Goal: Transaction & Acquisition: Purchase product/service

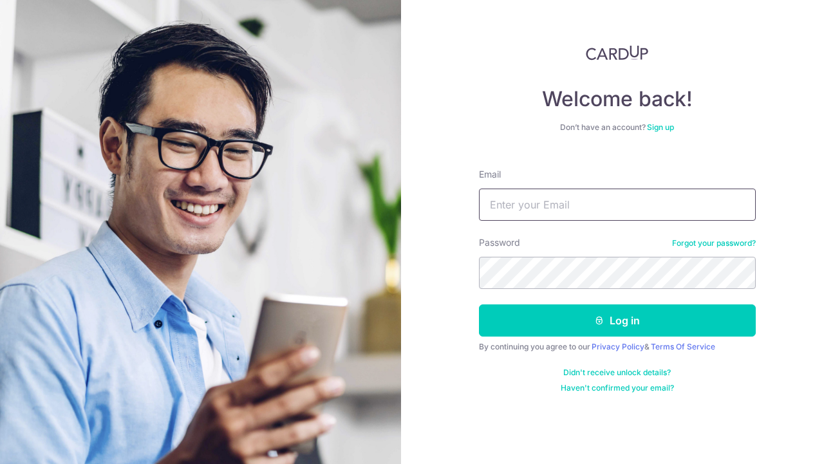
type input "[EMAIL_ADDRESS][DOMAIN_NAME]"
click at [616, 320] on button "Log in" at bounding box center [617, 320] width 277 height 32
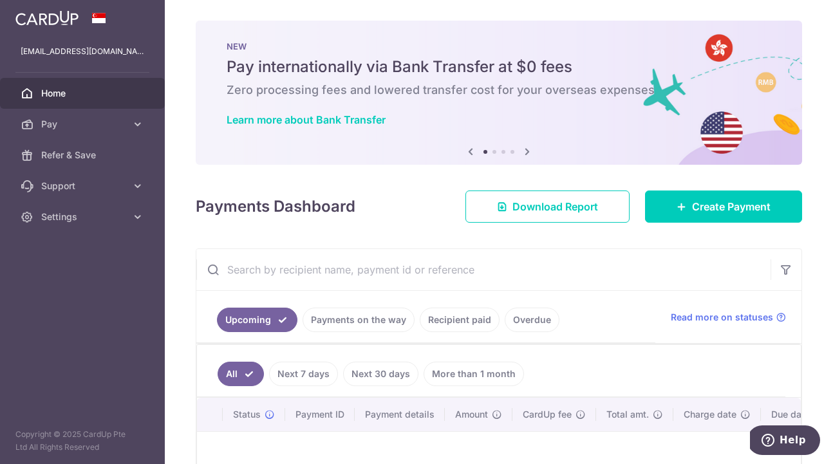
scroll to position [32, 0]
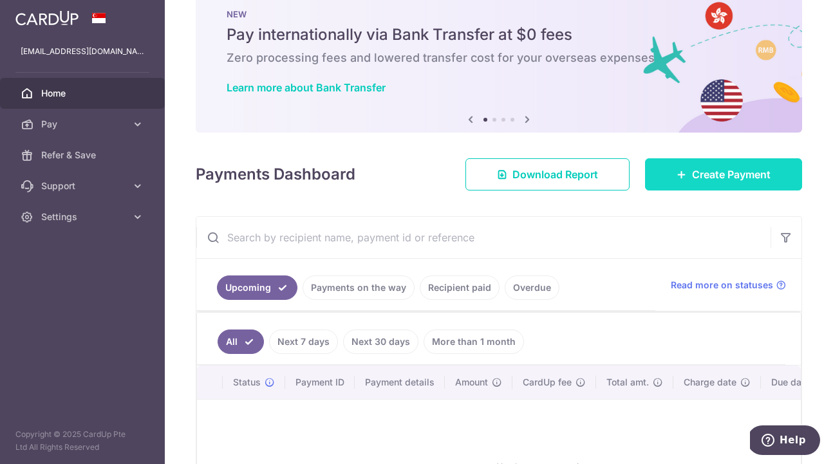
click at [685, 180] on link "Create Payment" at bounding box center [723, 174] width 157 height 32
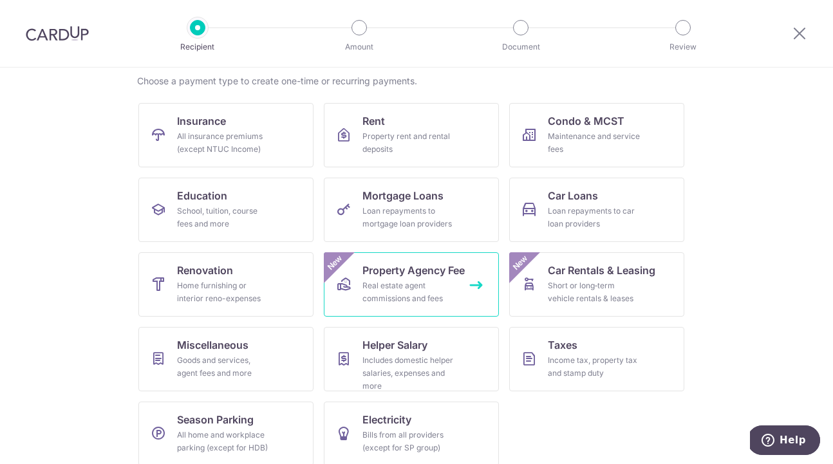
scroll to position [104, 0]
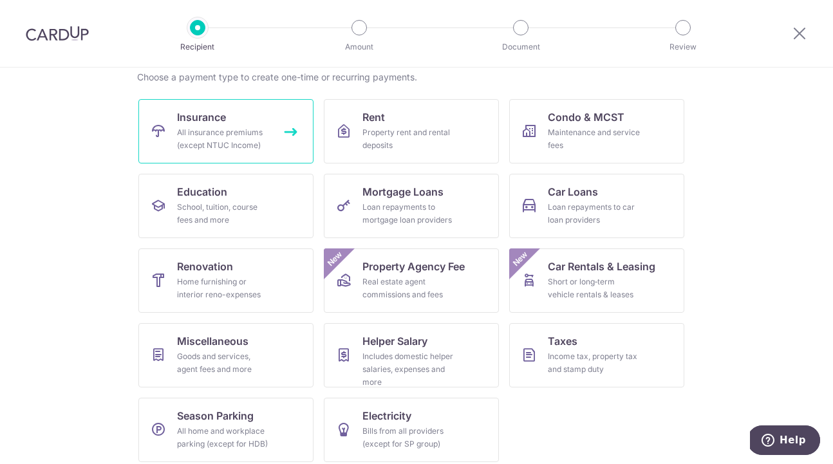
click at [214, 139] on div "All insurance premiums (except NTUC Income)" at bounding box center [223, 139] width 93 height 26
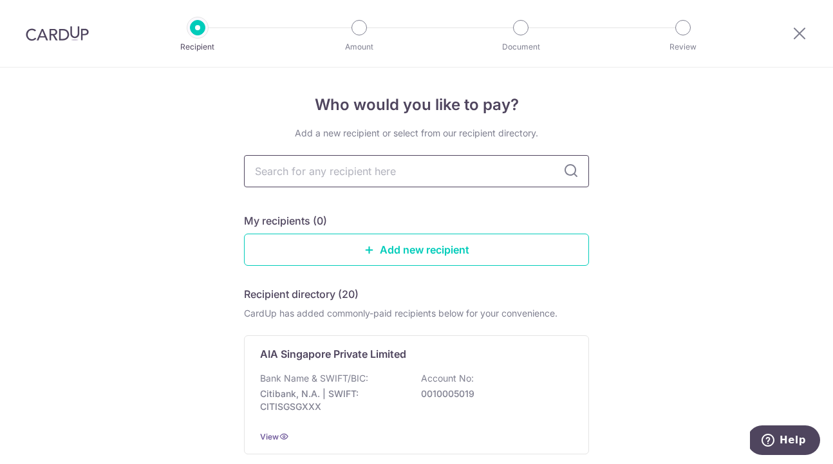
click at [311, 176] on input "text" at bounding box center [416, 171] width 345 height 32
click at [370, 244] on icon at bounding box center [369, 249] width 10 height 10
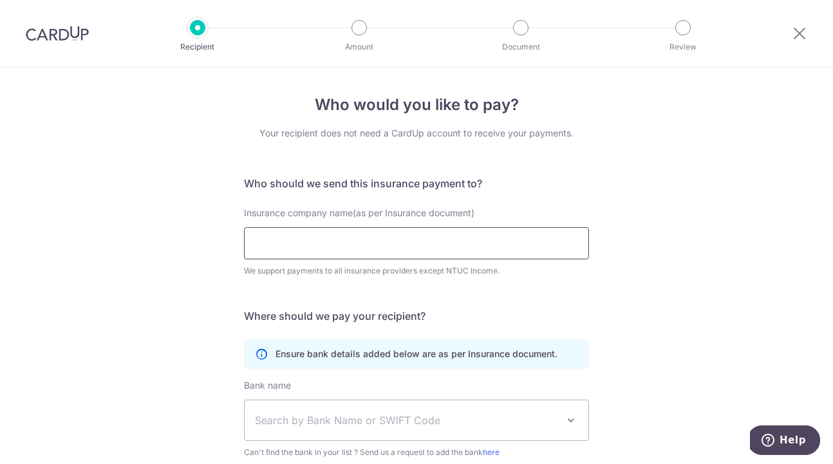
click at [367, 244] on input "Insurance company name(as per Insurance document)" at bounding box center [416, 243] width 345 height 32
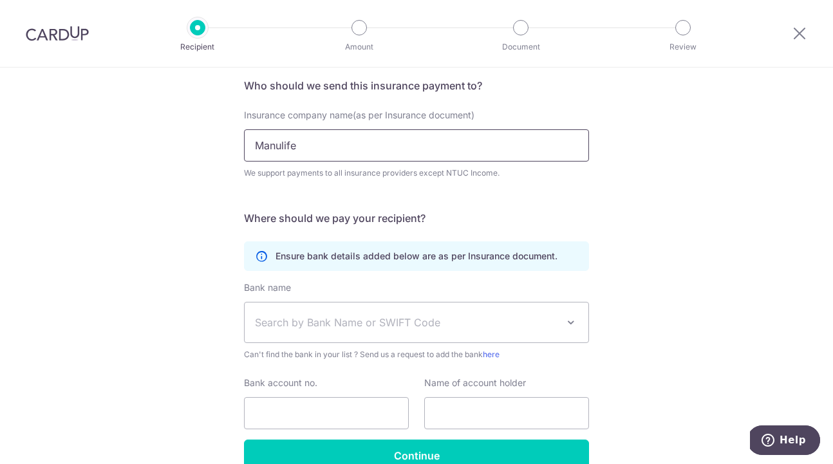
scroll to position [101, 0]
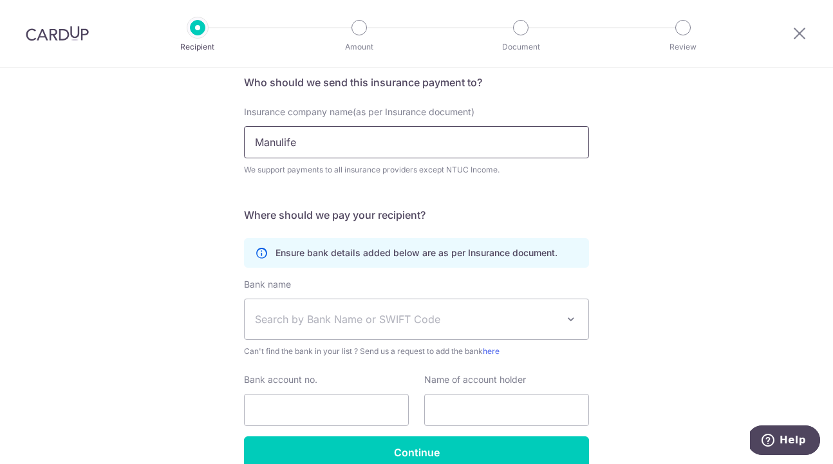
type input "Manulife"
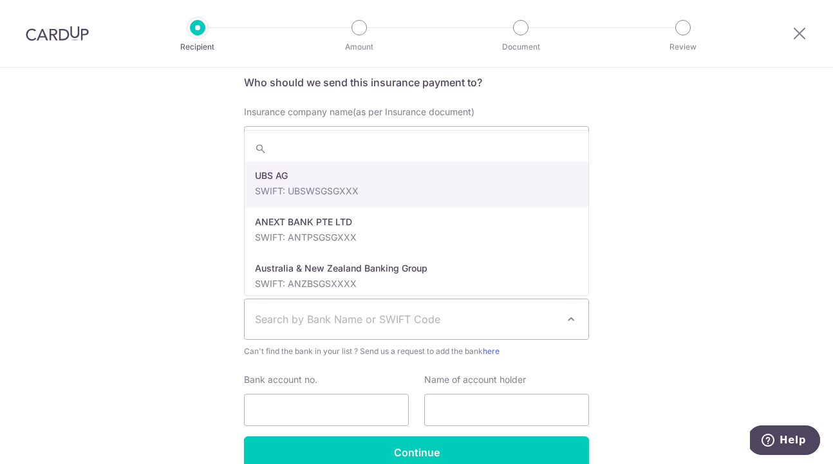
click at [308, 317] on span "Search by Bank Name or SWIFT Code" at bounding box center [406, 318] width 302 height 15
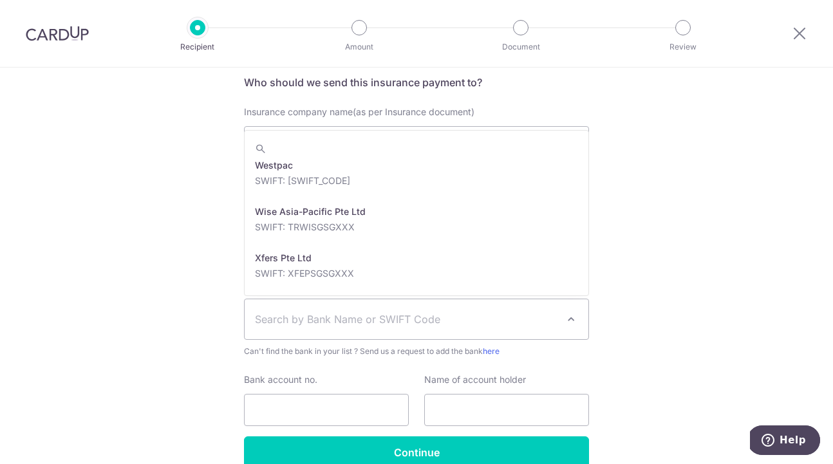
scroll to position [0, 0]
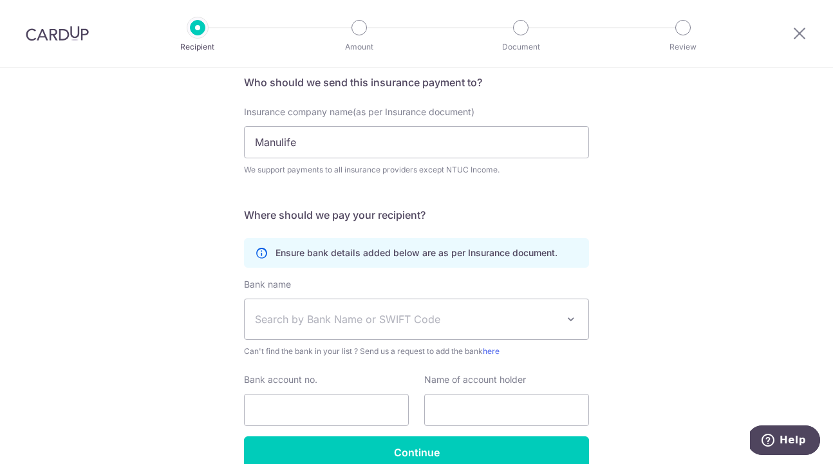
click at [634, 170] on div "Who would you like to pay? Your recipient does not need a CardUp account to rec…" at bounding box center [416, 248] width 833 height 562
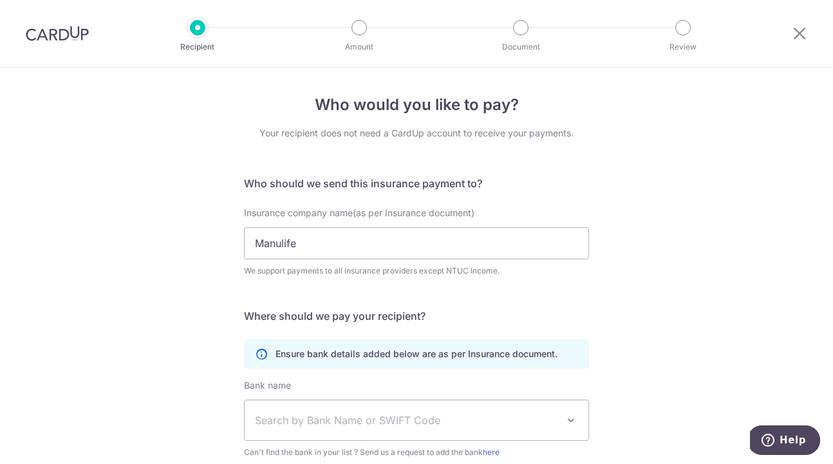
scroll to position [166, 0]
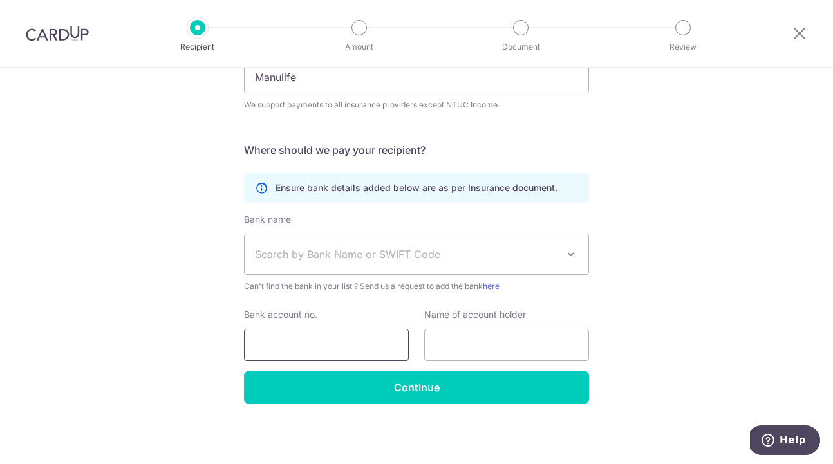
click at [333, 343] on input "Bank account no." at bounding box center [326, 345] width 165 height 32
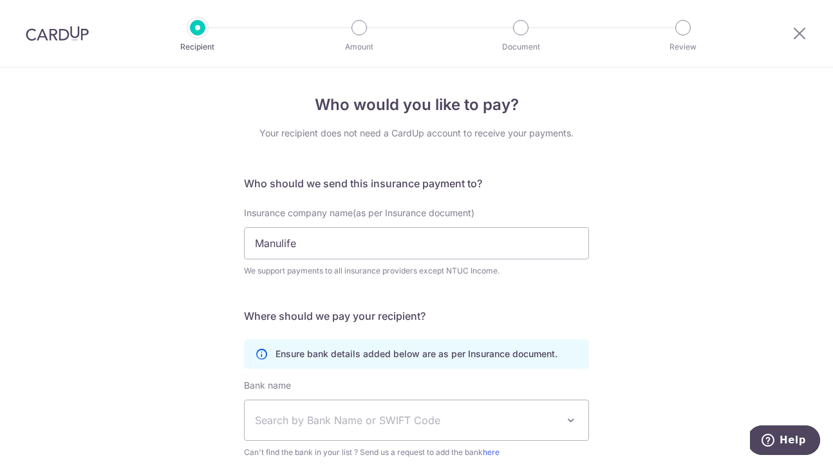
scroll to position [0, 0]
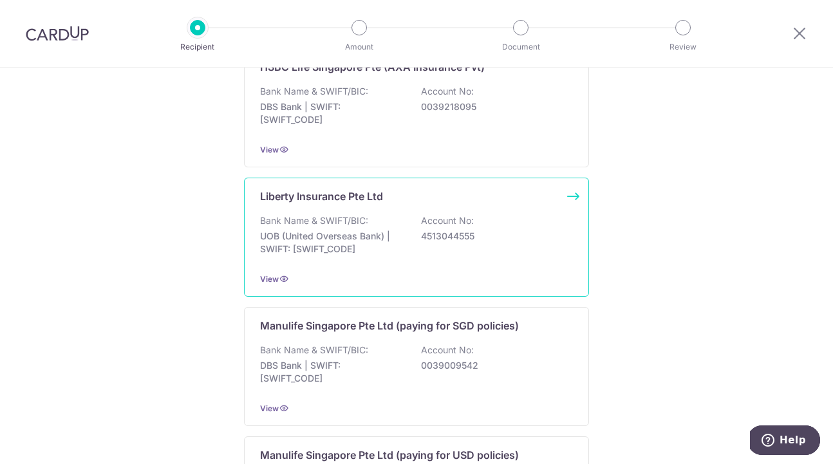
scroll to position [1170, 0]
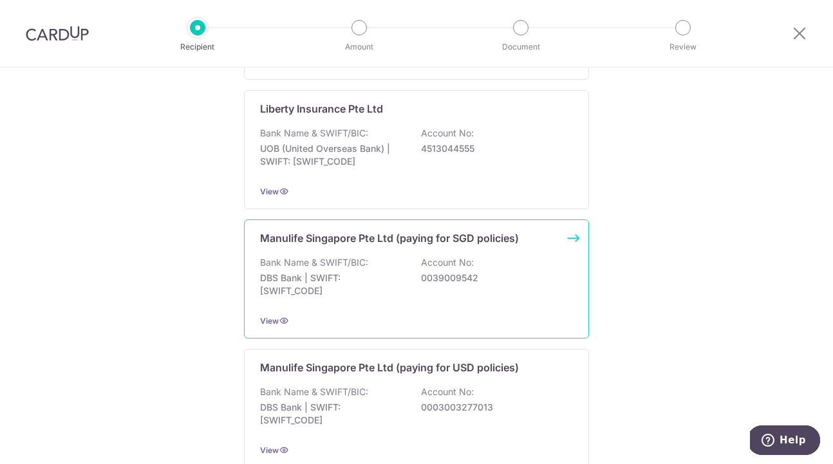
click at [345, 272] on p "DBS Bank | SWIFT: DBSSSGSGXXX" at bounding box center [332, 285] width 144 height 26
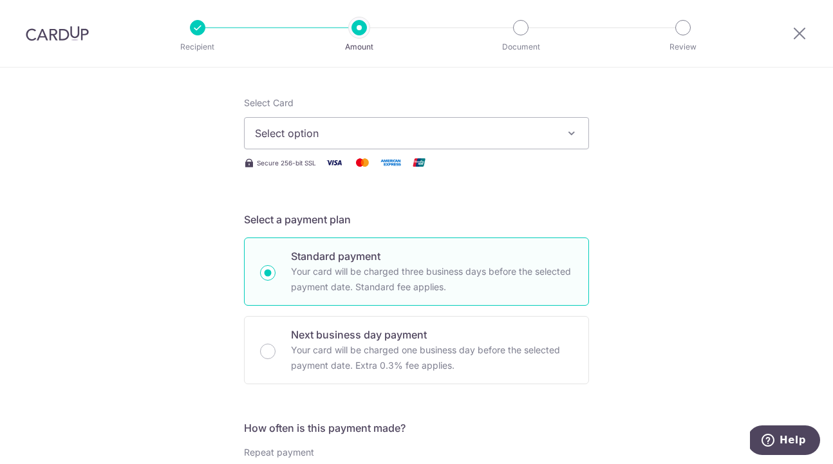
scroll to position [77, 0]
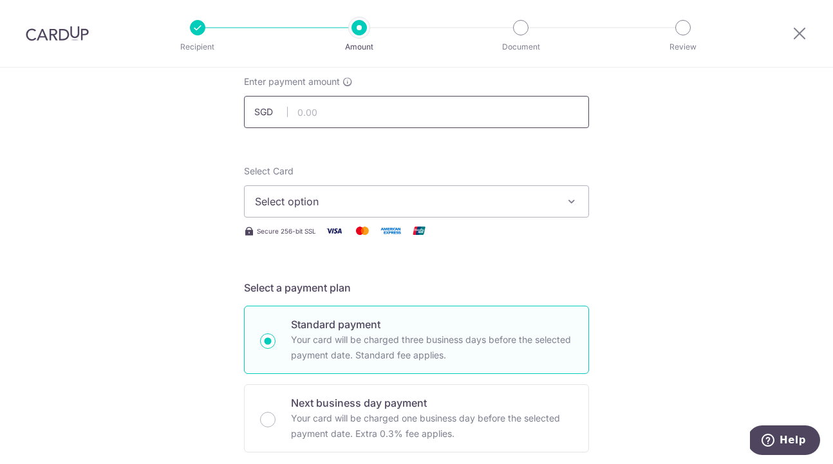
click at [360, 116] on input "text" at bounding box center [416, 112] width 345 height 32
type input "2,738.85"
click at [279, 202] on span "Select option" at bounding box center [405, 201] width 300 height 15
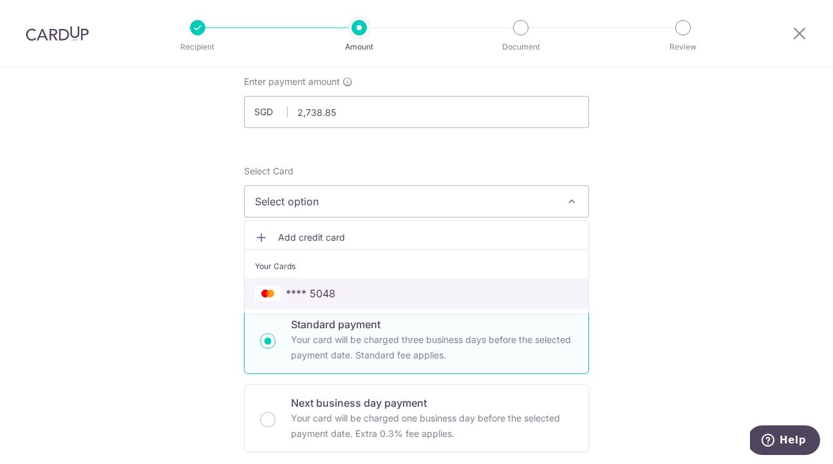
click at [308, 288] on span "**** 5048" at bounding box center [311, 293] width 50 height 15
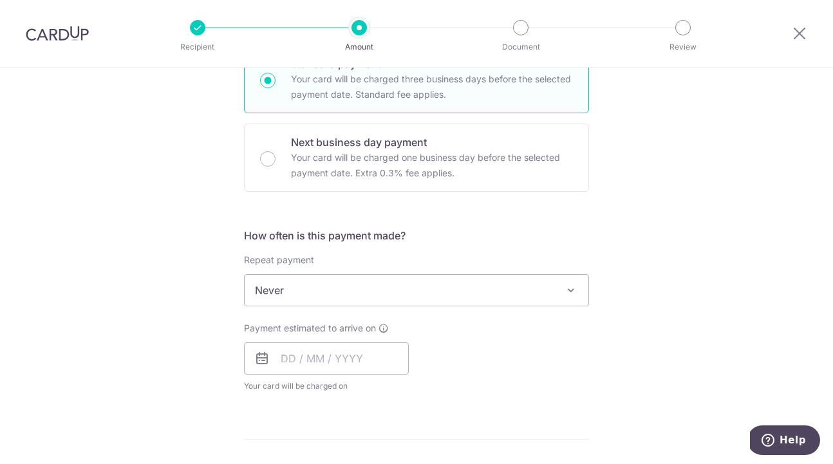
scroll to position [373, 0]
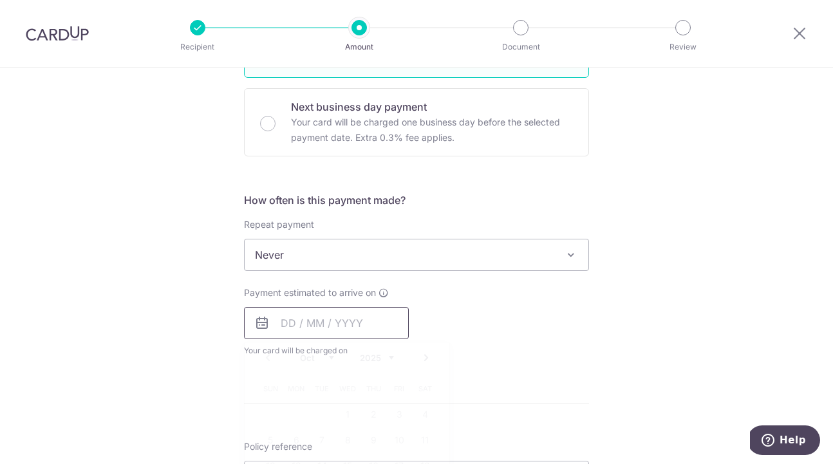
click at [296, 317] on input "text" at bounding box center [326, 323] width 165 height 32
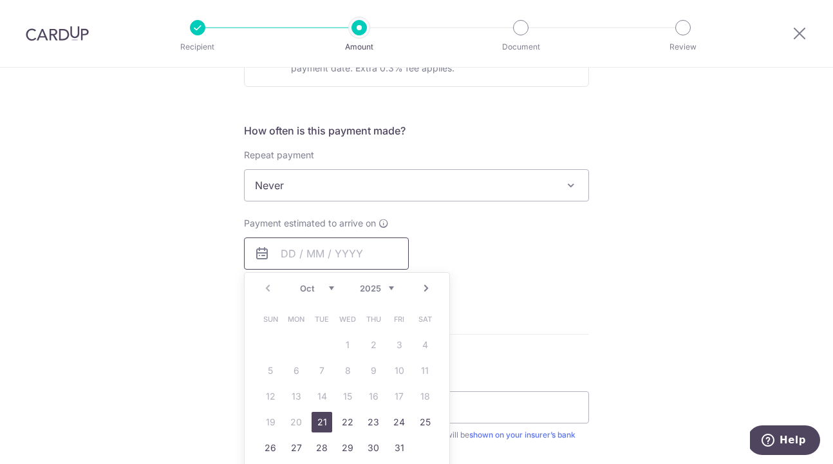
scroll to position [444, 0]
click at [321, 419] on link "21" at bounding box center [321, 420] width 21 height 21
type input "[DATE]"
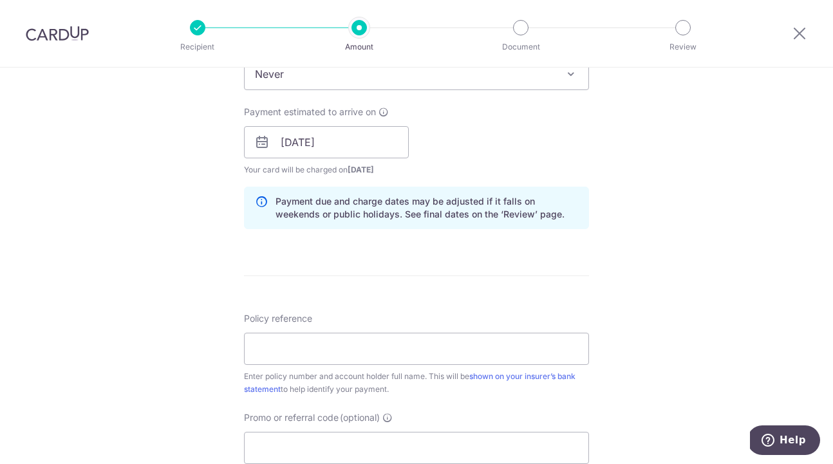
scroll to position [600, 0]
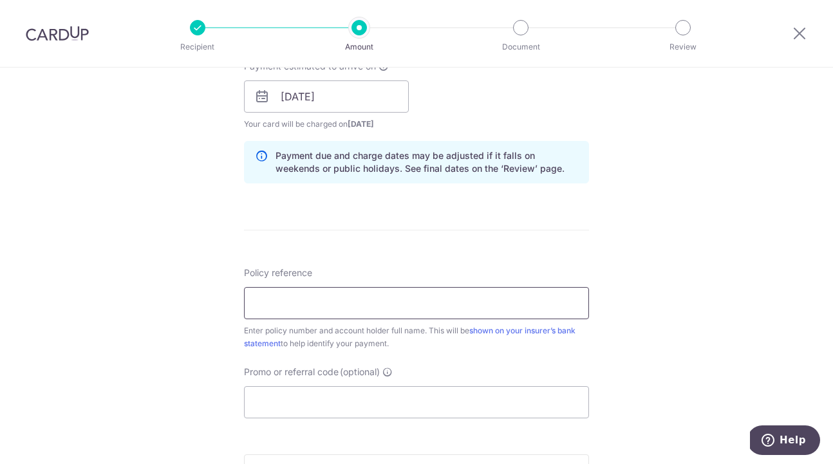
click at [299, 299] on input "Policy reference" at bounding box center [416, 303] width 345 height 32
paste input "BREE NATALIA TAN"
paste input "P/N: 1492753"
click at [390, 300] on input "BREE NATALIA TAN P/N: 1492753" at bounding box center [416, 303] width 345 height 32
click at [394, 304] on input "BREE NATALIA TAN. Policy: 1492753" at bounding box center [416, 303] width 345 height 32
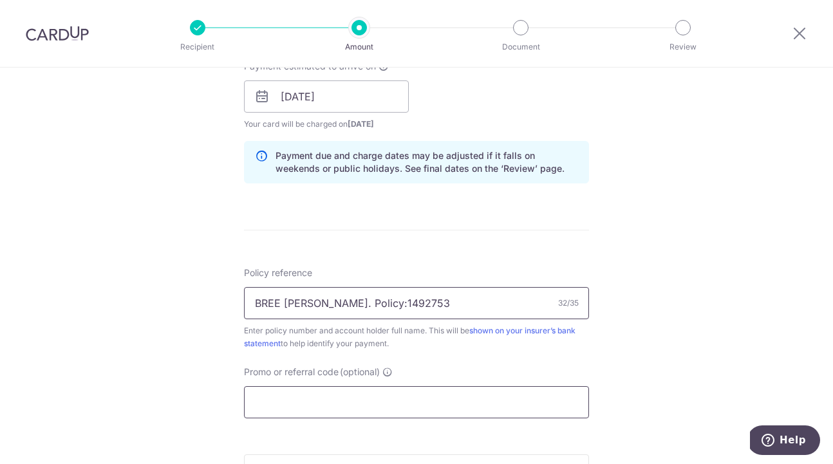
type input "BREE NATALIA TAN. Policy:1492753"
click at [351, 402] on input "Promo or referral code (optional)" at bounding box center [416, 402] width 345 height 32
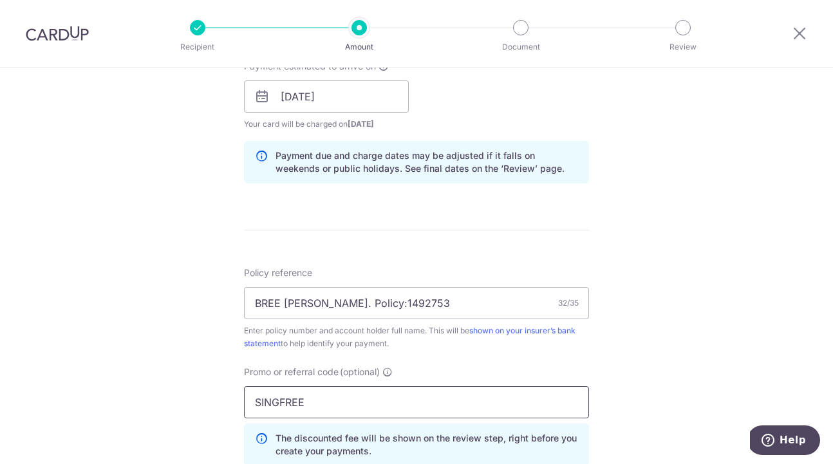
type input "SINGFREE"
click at [697, 355] on div "Tell us more about your payment Enter payment amount SGD 2,738.85 2738.85 Selec…" at bounding box center [416, 105] width 833 height 1275
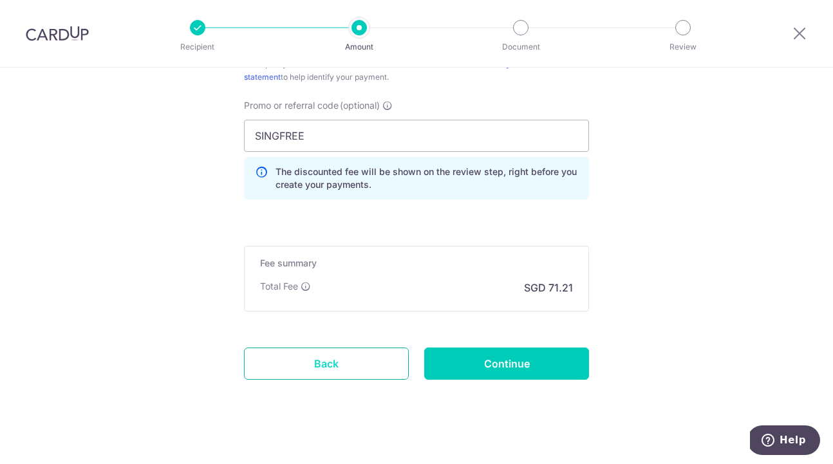
scroll to position [878, 0]
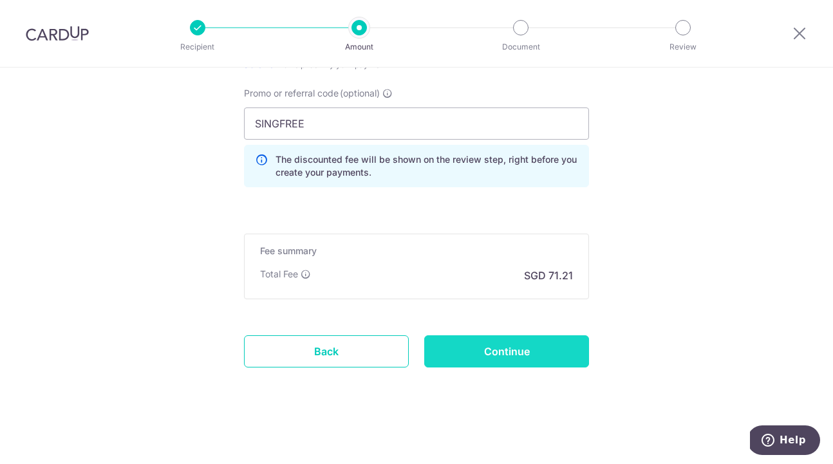
click at [463, 354] on input "Continue" at bounding box center [506, 351] width 165 height 32
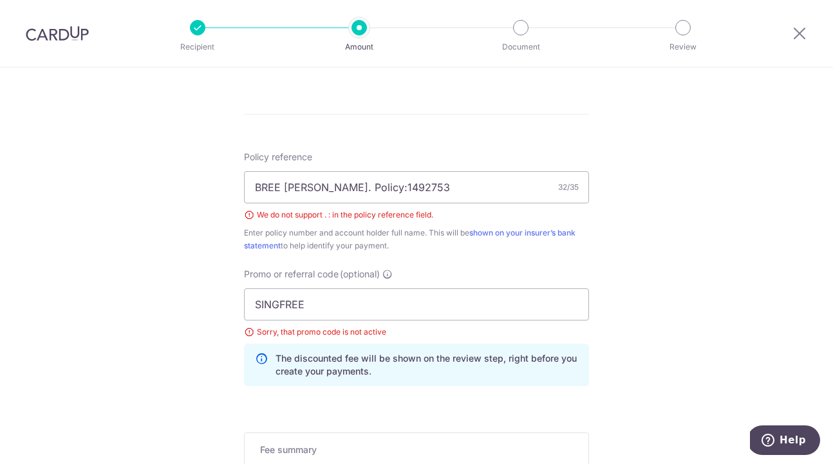
scroll to position [663, 0]
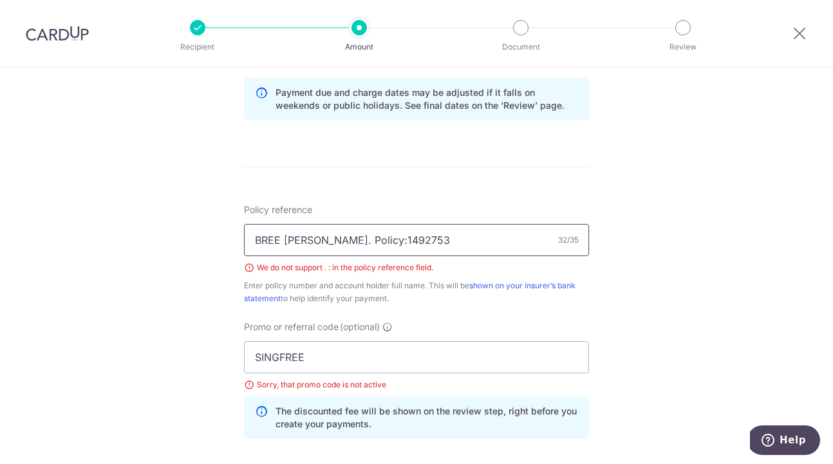
click at [389, 241] on input "BREE NATALIA TAN. Policy:1492753" at bounding box center [416, 240] width 345 height 32
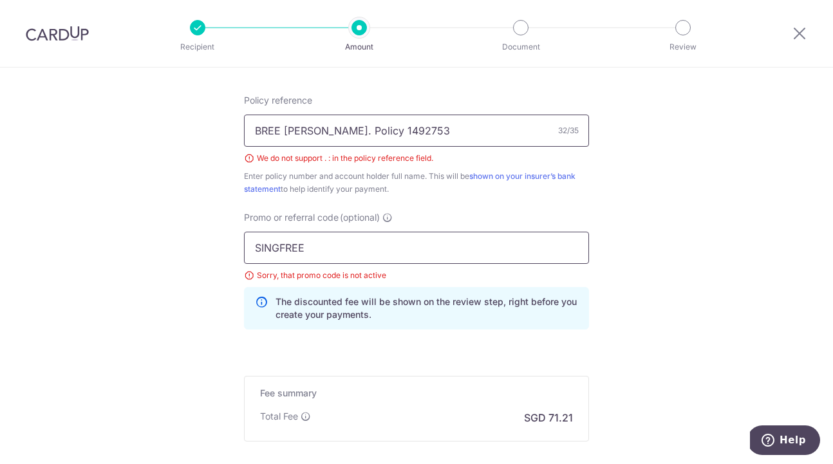
type input "BREE NATALIA TAN. Policy 1492753"
drag, startPoint x: 392, startPoint y: 259, endPoint x: 255, endPoint y: 240, distance: 138.4
click at [255, 240] on input "SINGFREE" at bounding box center [416, 248] width 345 height 32
type input "MILELION"
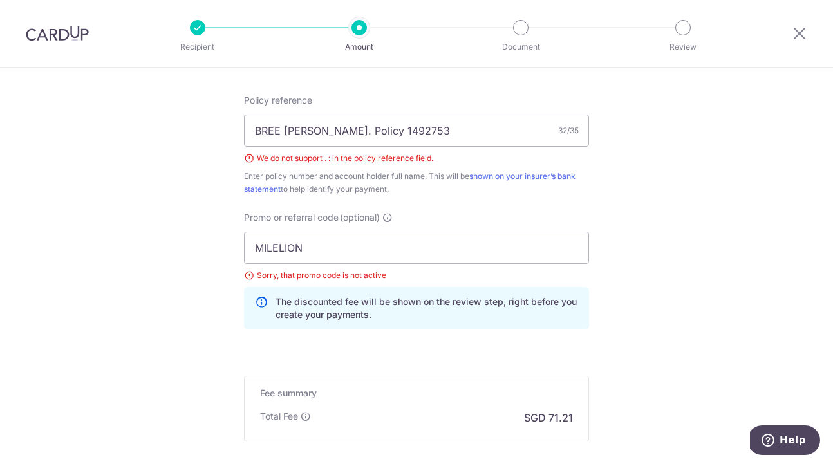
click at [445, 383] on div "Fee summary Base fee $ 71.21 Extend fee Next-day fee Total Fee SGD 71.21" at bounding box center [416, 409] width 345 height 66
click at [443, 125] on input "BREE NATALIA TAN. Policy 1492753" at bounding box center [416, 131] width 345 height 32
click at [355, 132] on input "BREE NATALIA TAN. Policy 1492753" at bounding box center [416, 131] width 345 height 32
click at [463, 187] on div "Enter policy number and account holder full name. This will be shown on your in…" at bounding box center [416, 183] width 345 height 26
click at [356, 131] on input "BREE NATALIA TANVPolicy 1492753" at bounding box center [416, 131] width 345 height 32
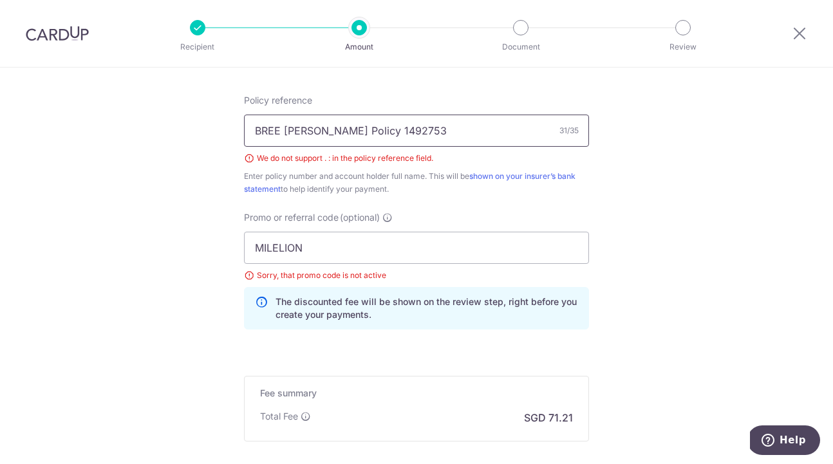
type input "BREE [PERSON_NAME] Policy 1492753"
click at [496, 181] on div "Enter policy number and account holder full name. This will be shown on your in…" at bounding box center [416, 183] width 345 height 26
click at [428, 308] on p "The discounted fee will be shown on the review step, right before you create yo…" at bounding box center [426, 308] width 302 height 26
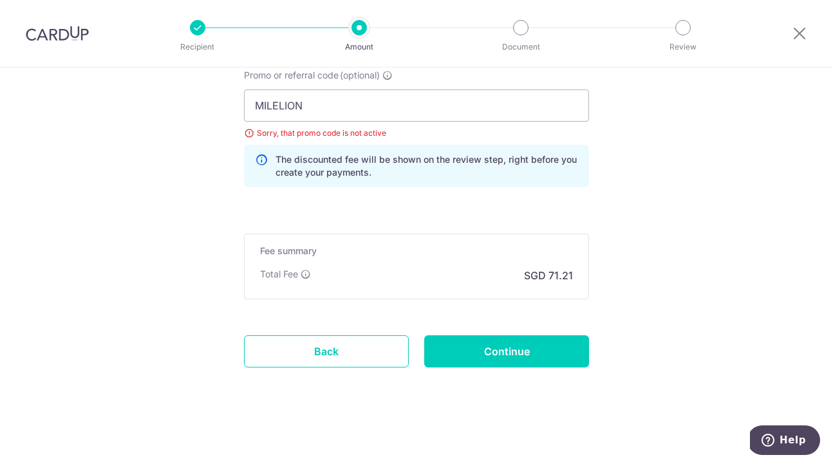
scroll to position [914, 0]
click at [469, 344] on input "Continue" at bounding box center [506, 351] width 165 height 32
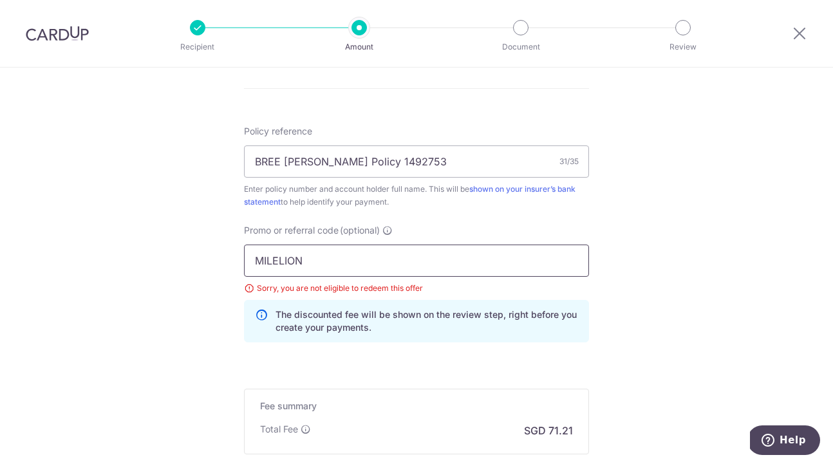
drag, startPoint x: 320, startPoint y: 264, endPoint x: 187, endPoint y: 232, distance: 136.4
type input "OFF225"
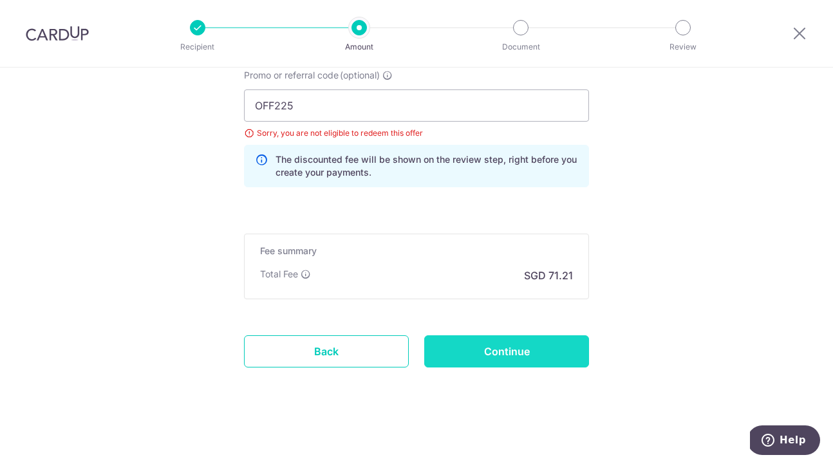
scroll to position [896, 0]
click at [489, 338] on input "Continue" at bounding box center [506, 351] width 165 height 32
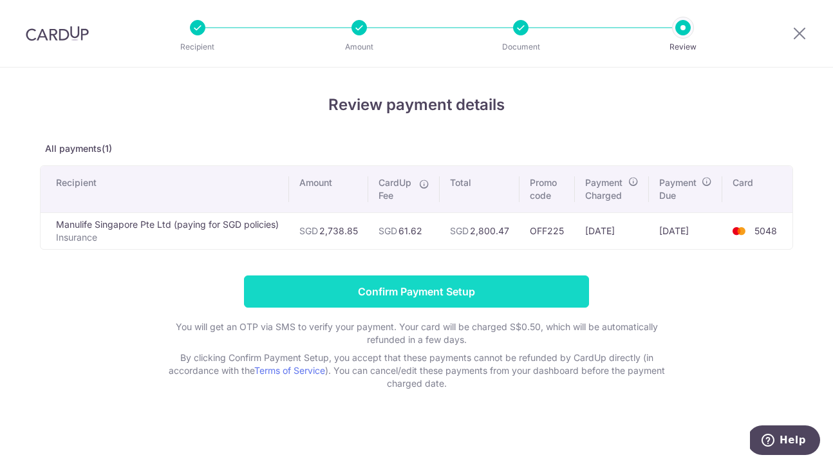
click at [474, 292] on input "Confirm Payment Setup" at bounding box center [416, 291] width 345 height 32
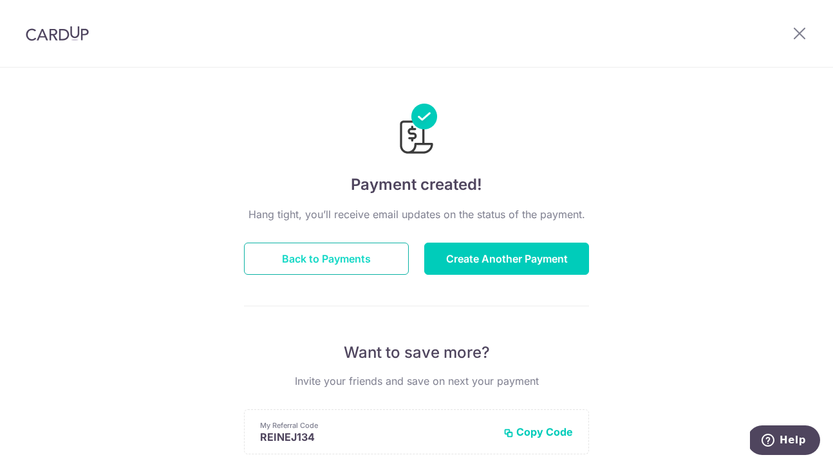
click at [326, 264] on button "Back to Payments" at bounding box center [326, 259] width 165 height 32
